Goal: Use online tool/utility: Utilize a website feature to perform a specific function

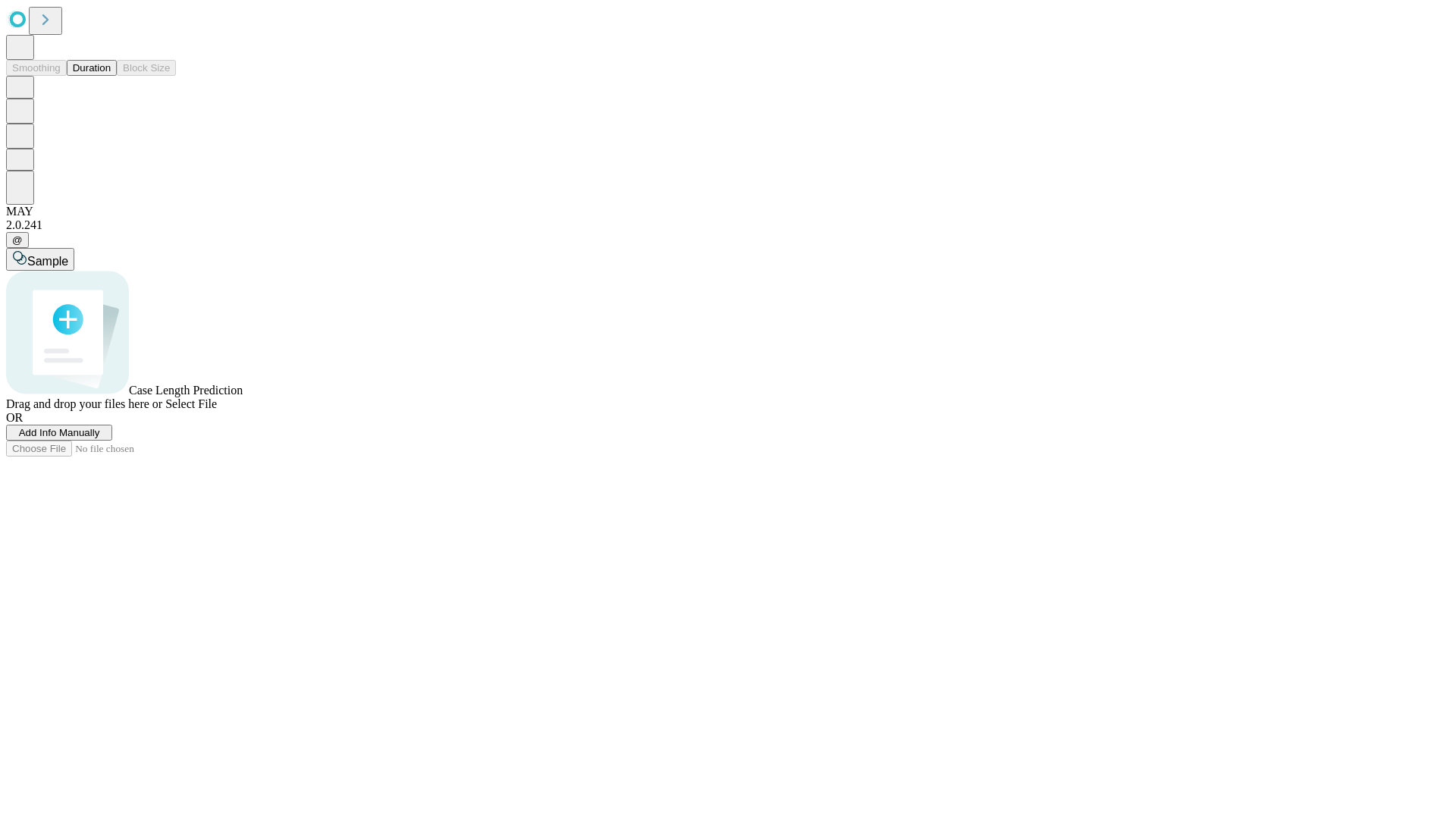
click at [111, 76] on button "Duration" at bounding box center [92, 68] width 50 height 16
click at [217, 410] on span "Select File" at bounding box center [191, 404] width 52 height 13
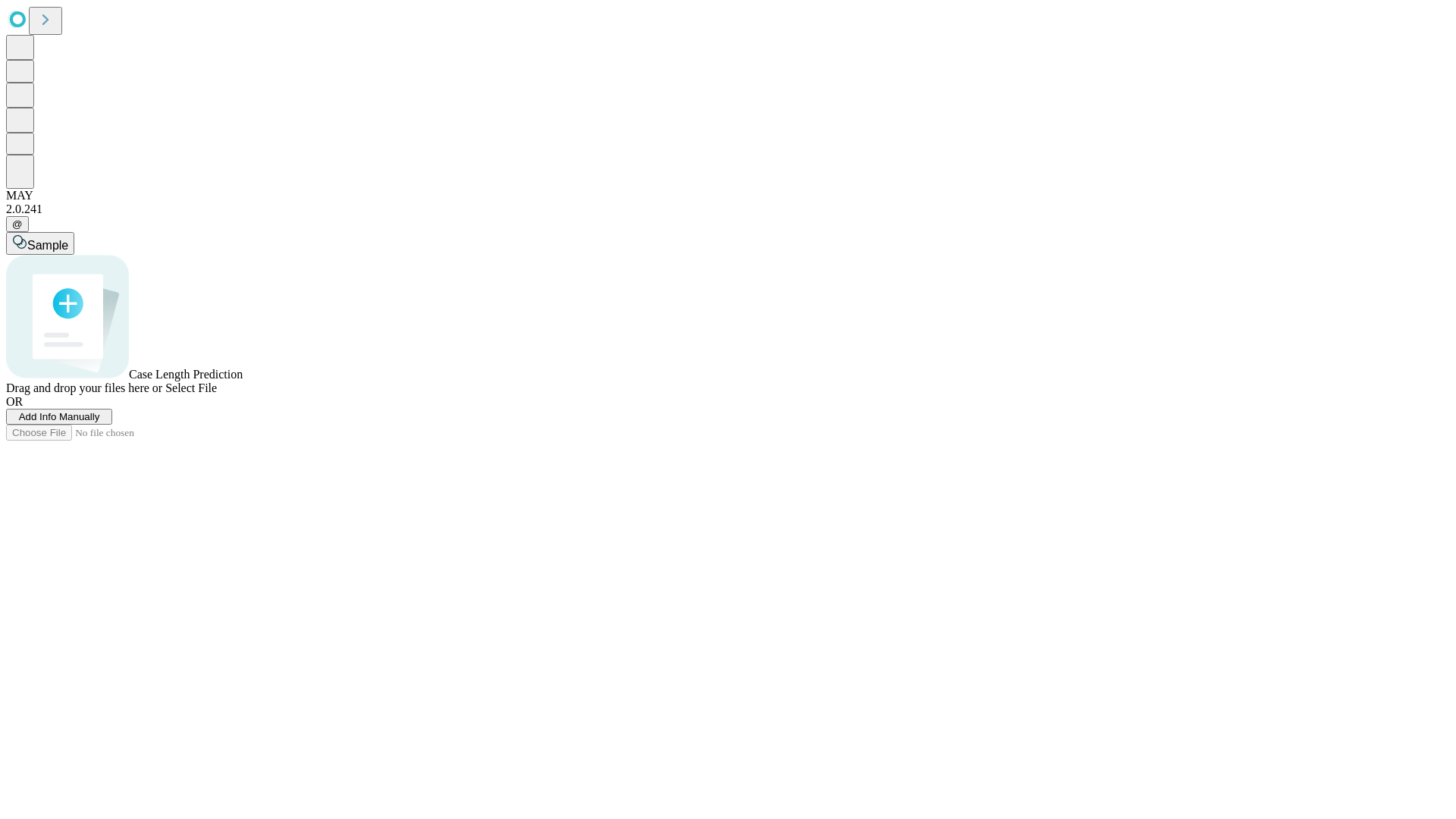
click at [217, 395] on span "Select File" at bounding box center [191, 387] width 52 height 13
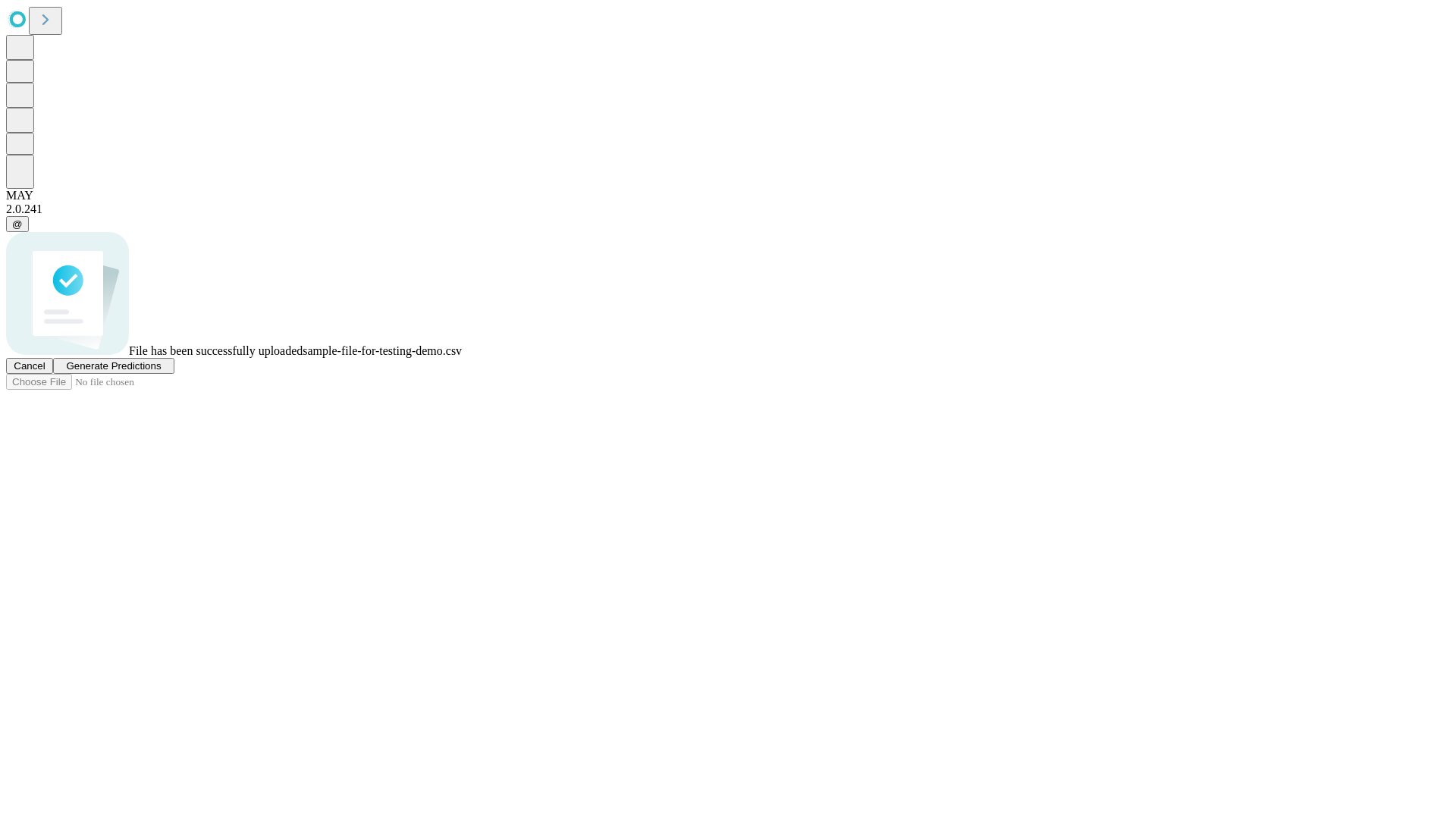
click at [161, 372] on span "Generate Predictions" at bounding box center [113, 365] width 95 height 11
